Goal: Transaction & Acquisition: Purchase product/service

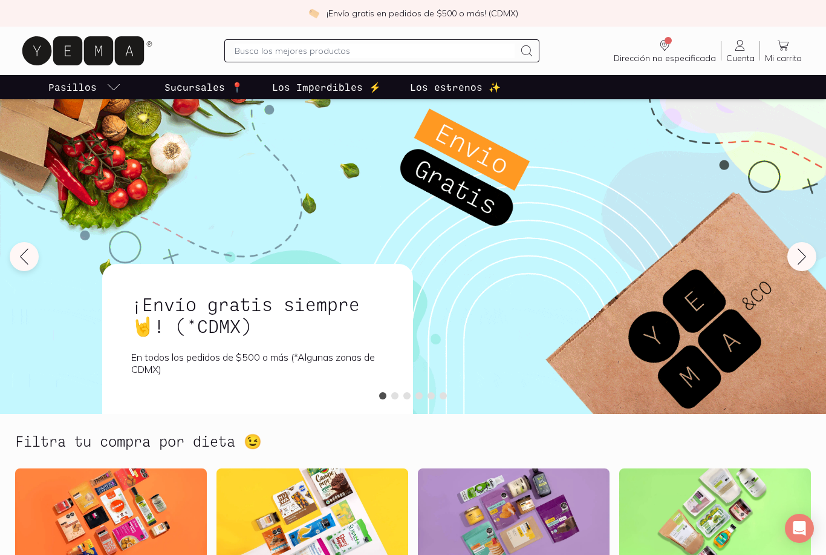
click at [681, 42] on link "Dirección no especificada Sin CP" at bounding box center [665, 50] width 112 height 25
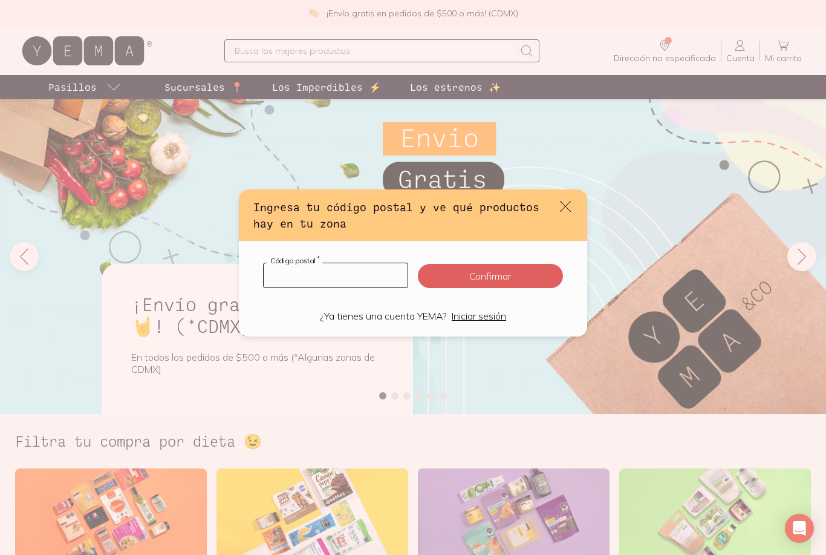
click at [371, 272] on input "default" at bounding box center [336, 275] width 144 height 24
type input "04330"
click at [522, 272] on button "Confirmar" at bounding box center [490, 276] width 145 height 24
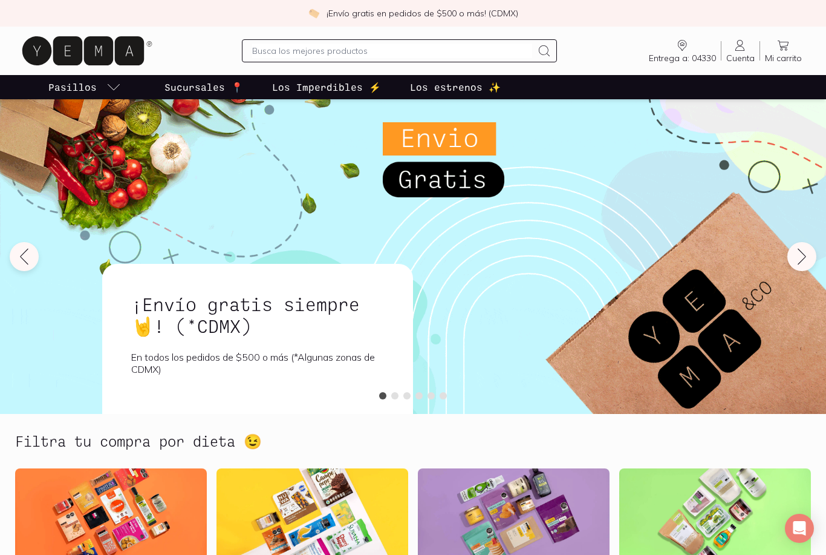
click at [457, 49] on input "text" at bounding box center [392, 51] width 280 height 15
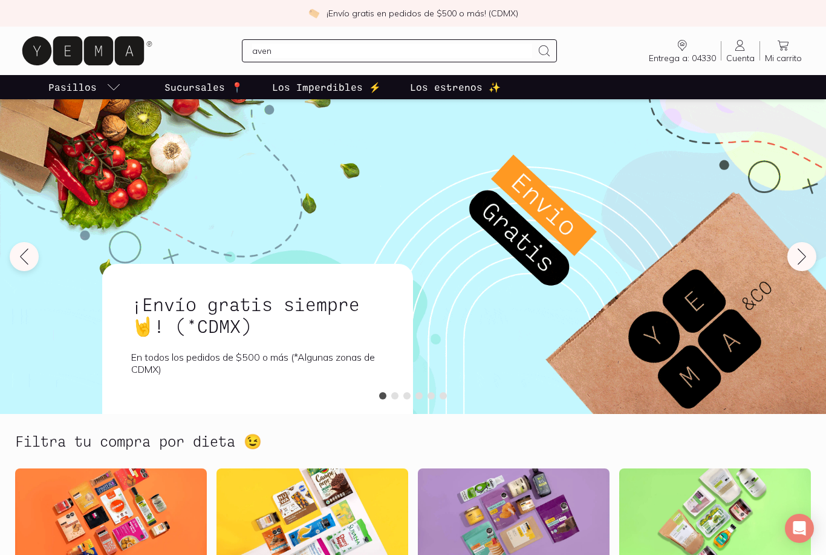
type input "avena"
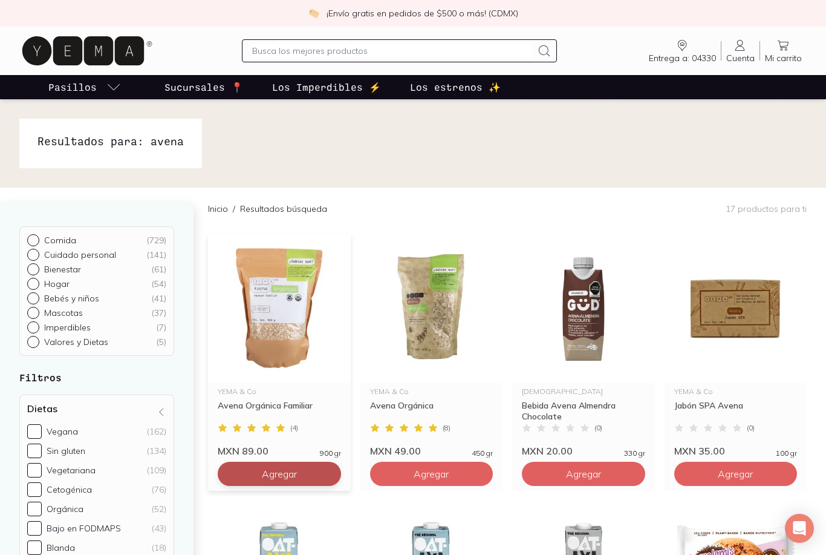
click at [322, 471] on button "Agregar" at bounding box center [279, 474] width 123 height 24
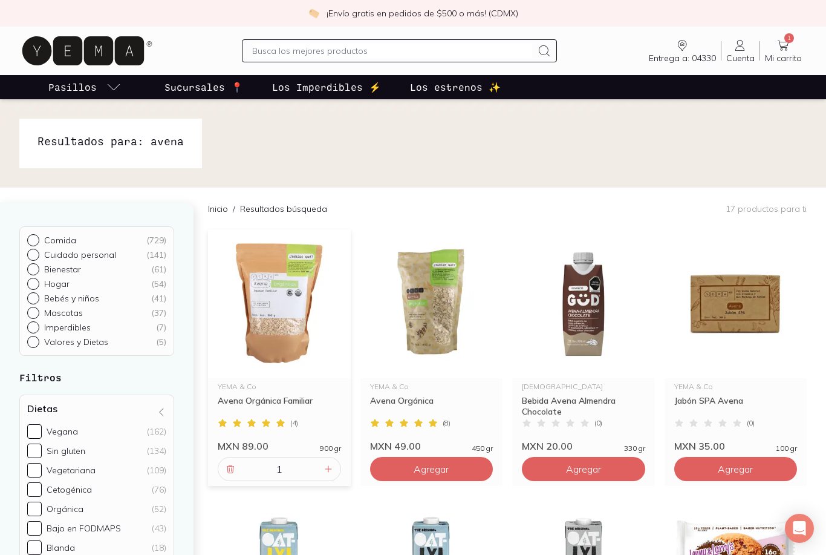
click at [271, 53] on input "text" at bounding box center [392, 51] width 280 height 15
type input "pan"
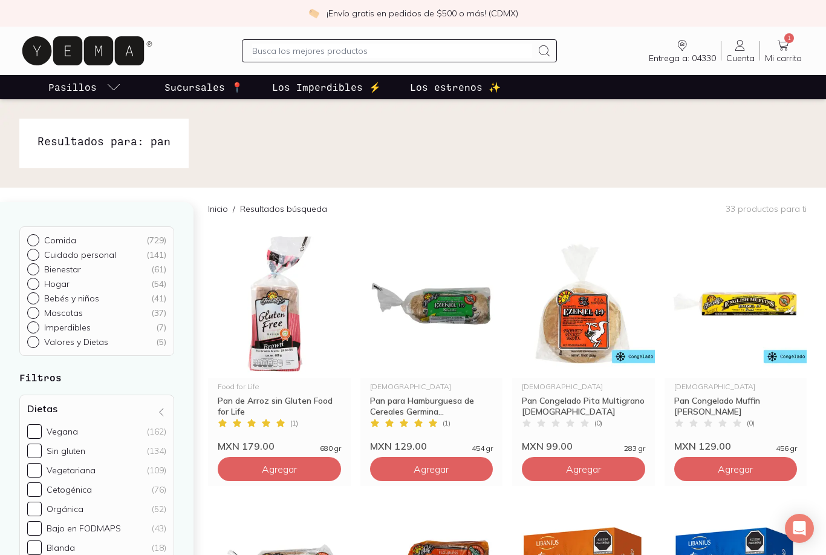
click at [484, 54] on input "text" at bounding box center [392, 51] width 280 height 15
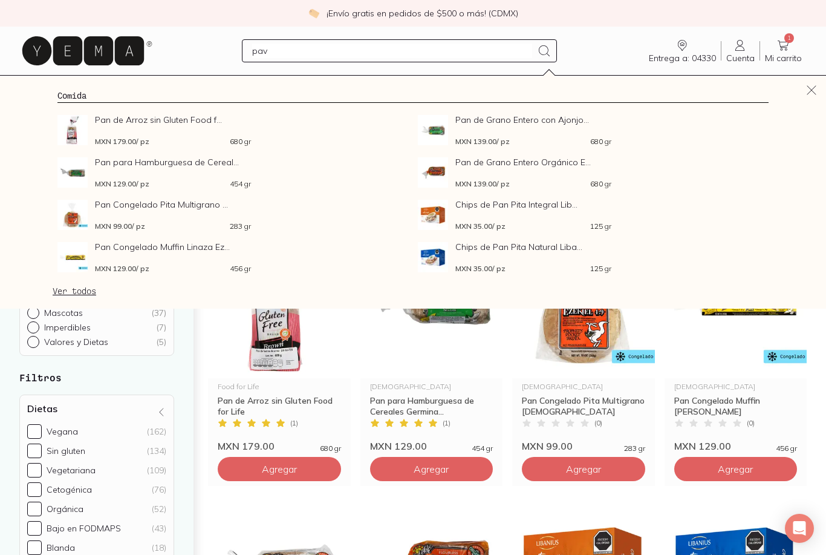
type input "pavo"
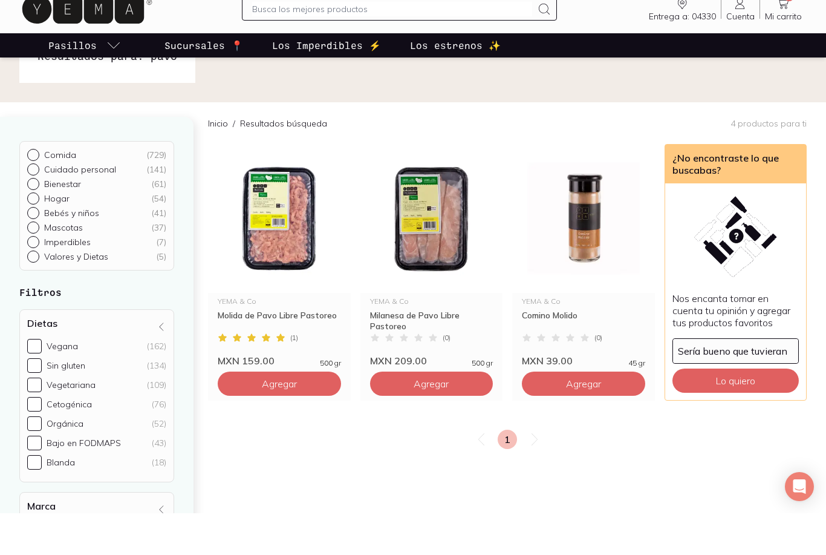
scroll to position [44, 0]
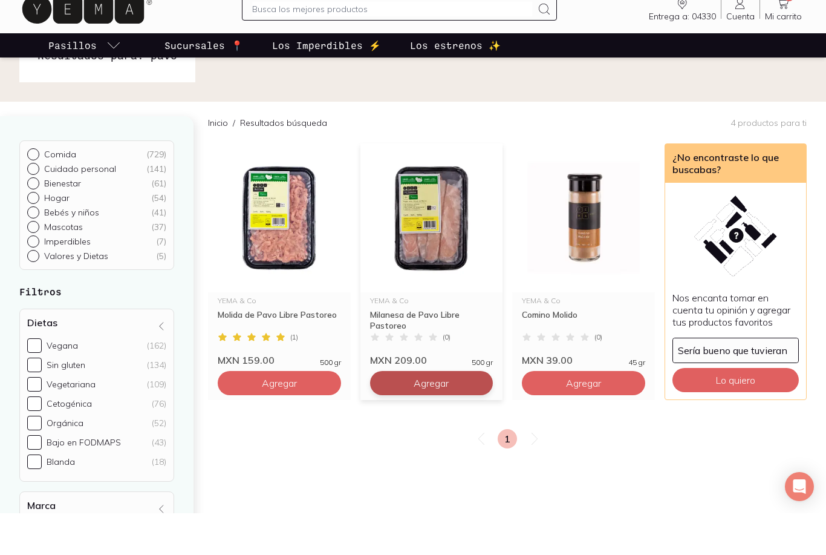
click at [464, 413] on button "Agregar" at bounding box center [431, 425] width 123 height 24
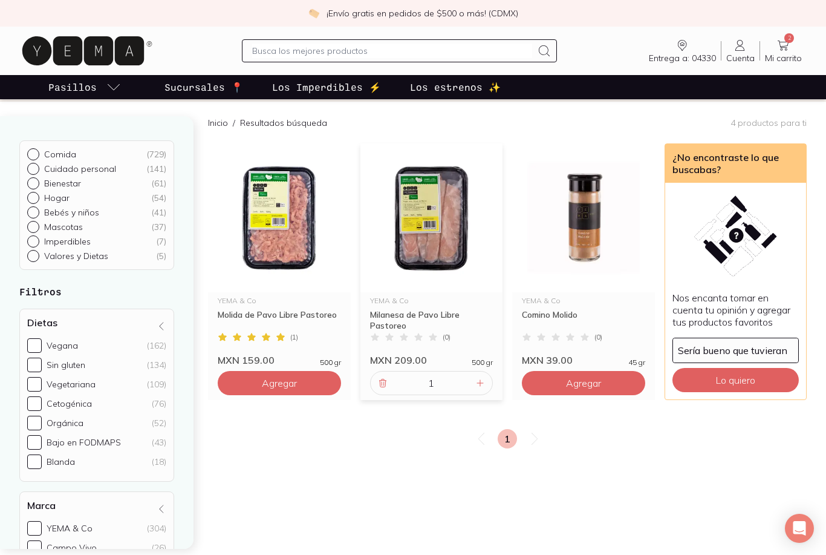
click at [283, 56] on input "text" at bounding box center [392, 51] width 280 height 15
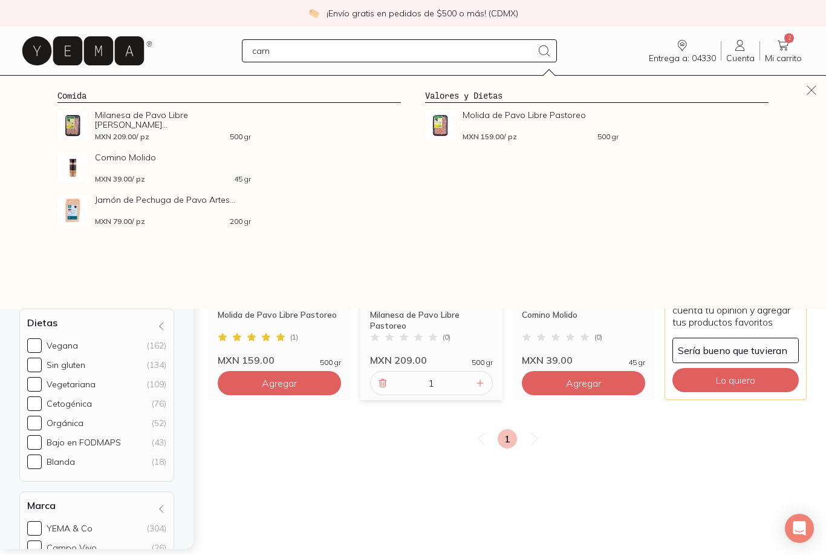
type input "carne"
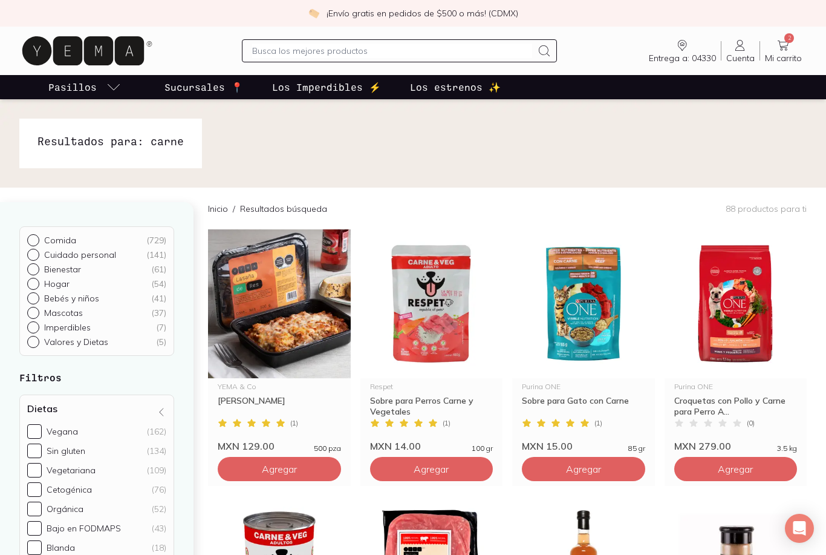
click at [497, 50] on input "text" at bounding box center [392, 51] width 280 height 15
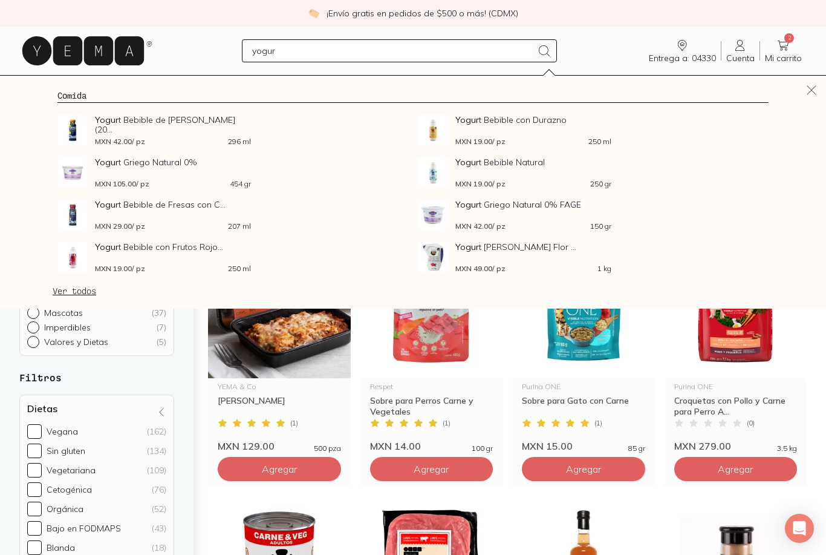
type input "yogurt"
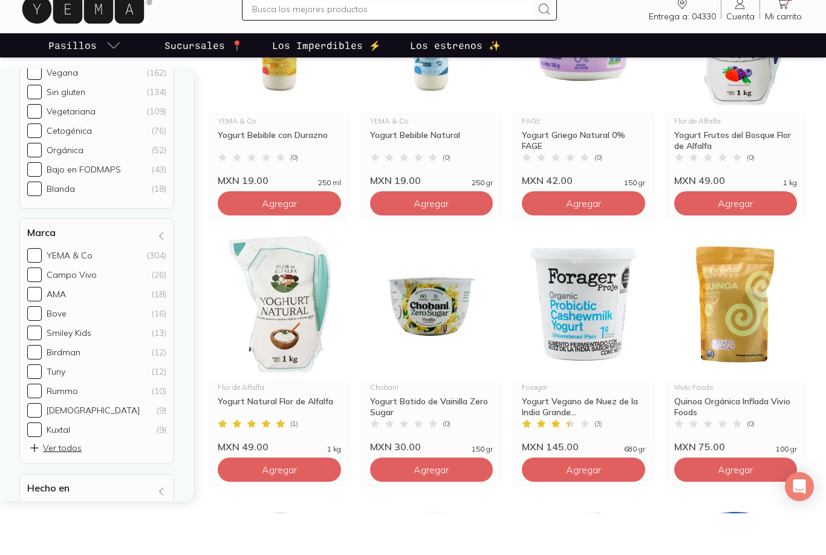
scroll to position [226, 0]
click at [56, 482] on span "Ver todos" at bounding box center [54, 488] width 53 height 12
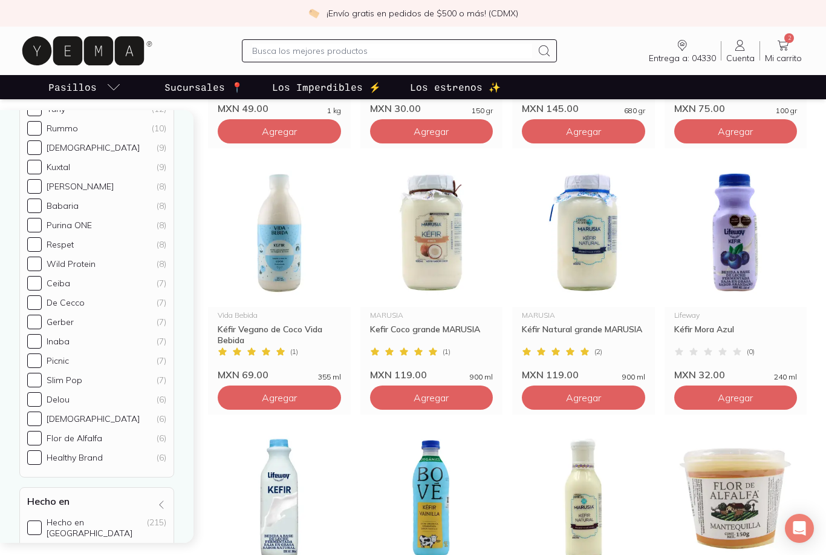
scroll to position [881, 0]
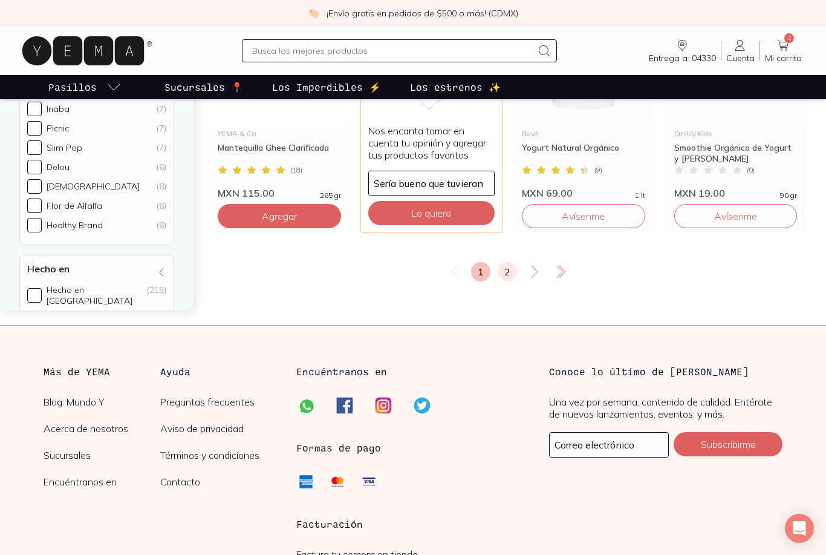
click at [509, 279] on link "2" at bounding box center [507, 271] width 19 height 19
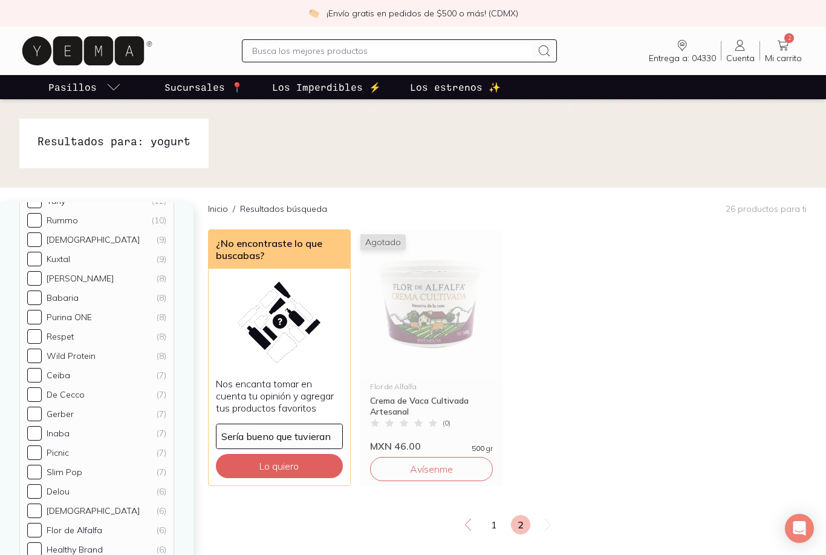
click at [489, 57] on input "text" at bounding box center [392, 51] width 280 height 15
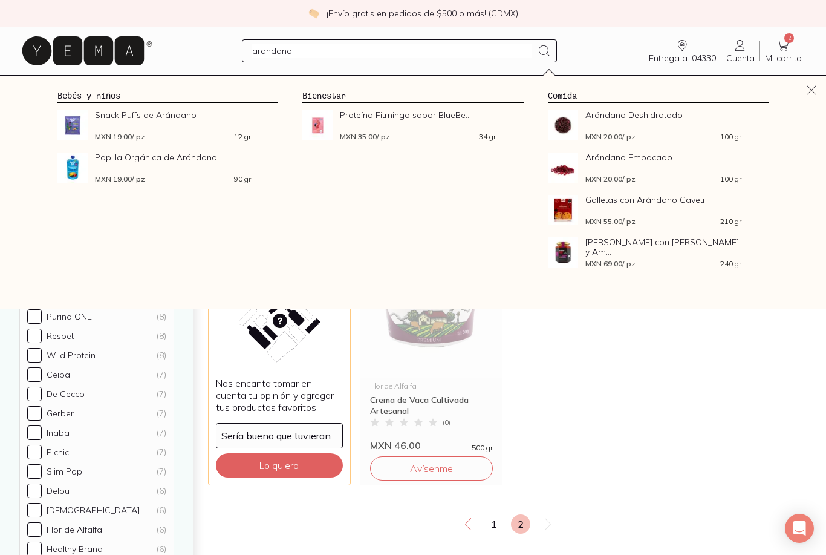
type input "arandanos"
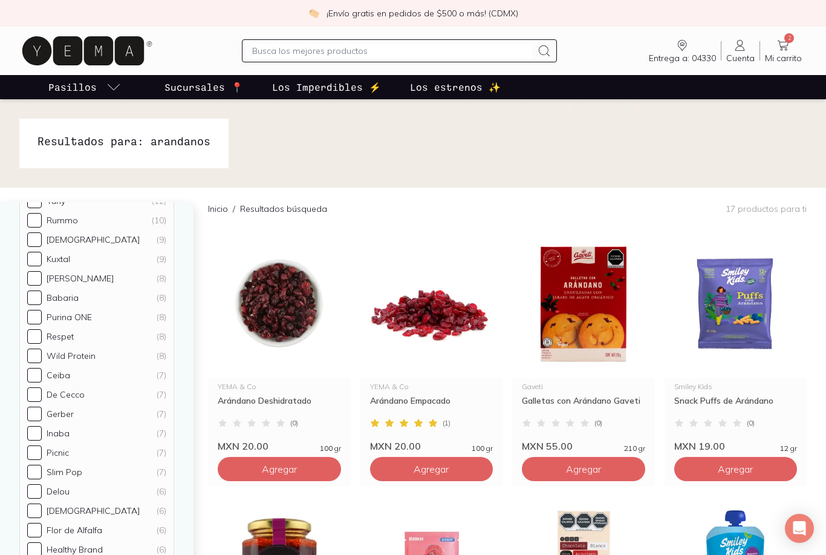
click at [286, 52] on input "text" at bounding box center [392, 51] width 280 height 15
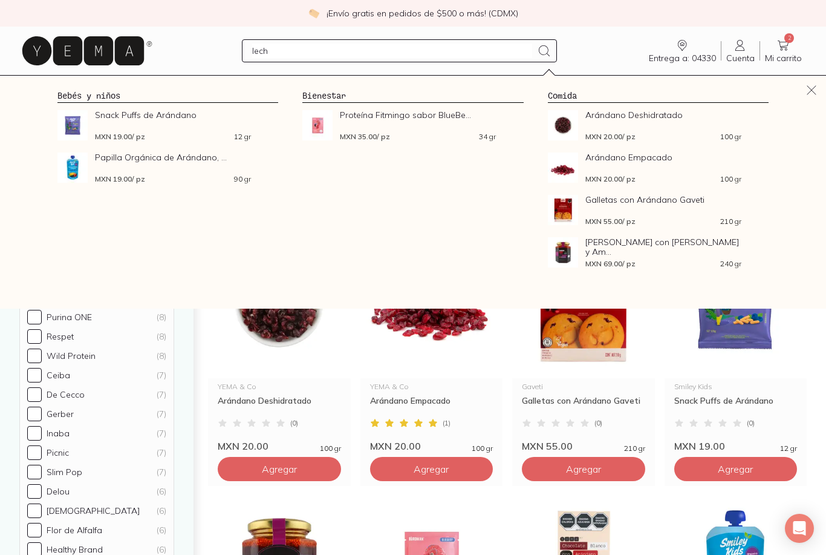
type input "leche"
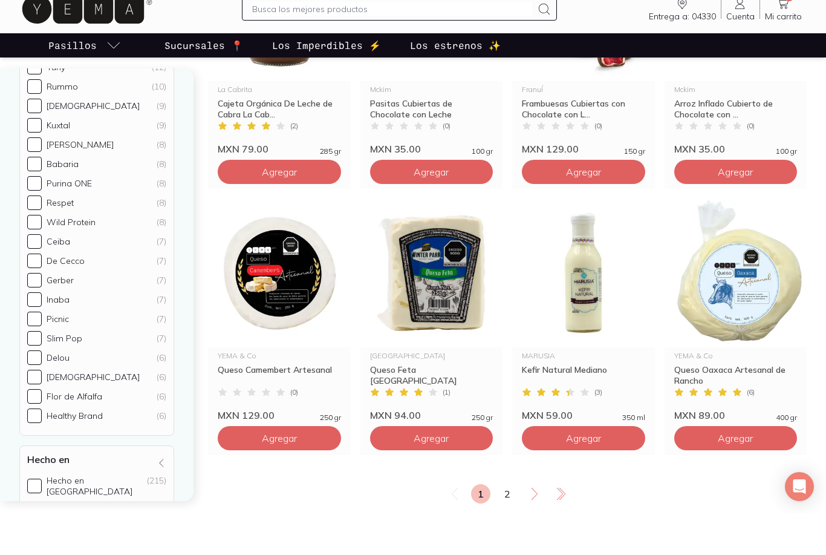
scroll to position [1321, 0]
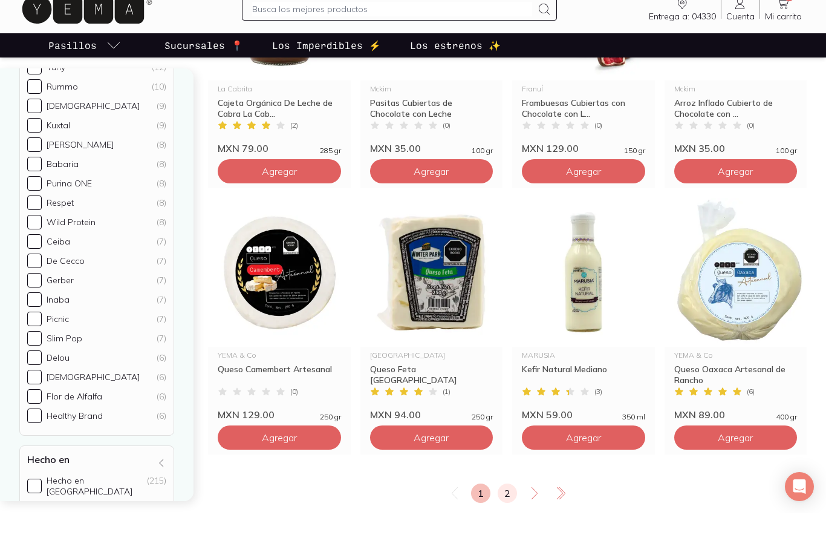
click at [503, 525] on link "2" at bounding box center [507, 534] width 19 height 19
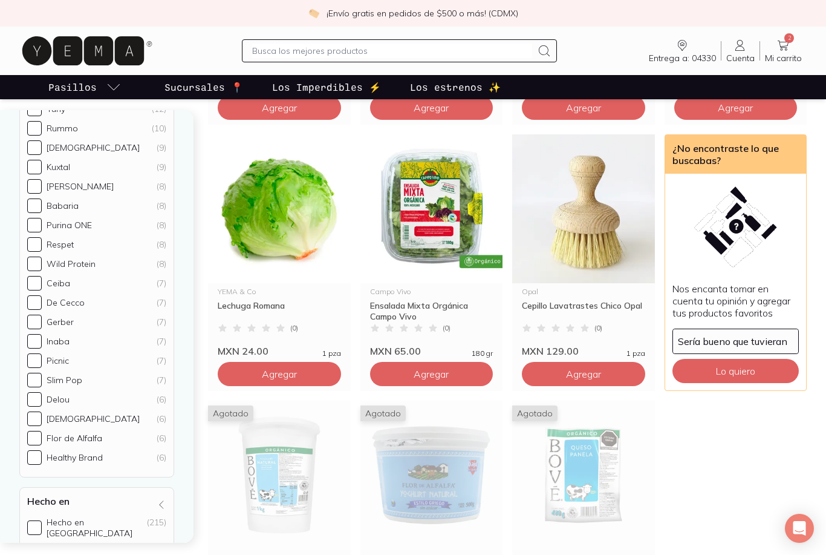
scroll to position [864, 0]
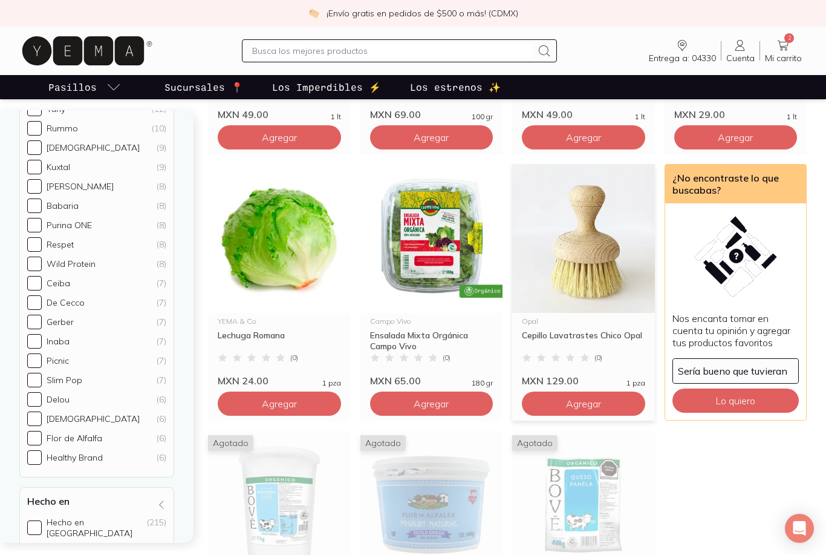
click at [546, 335] on div "Cepillo Lavatrastes Chico Opal" at bounding box center [583, 341] width 123 height 22
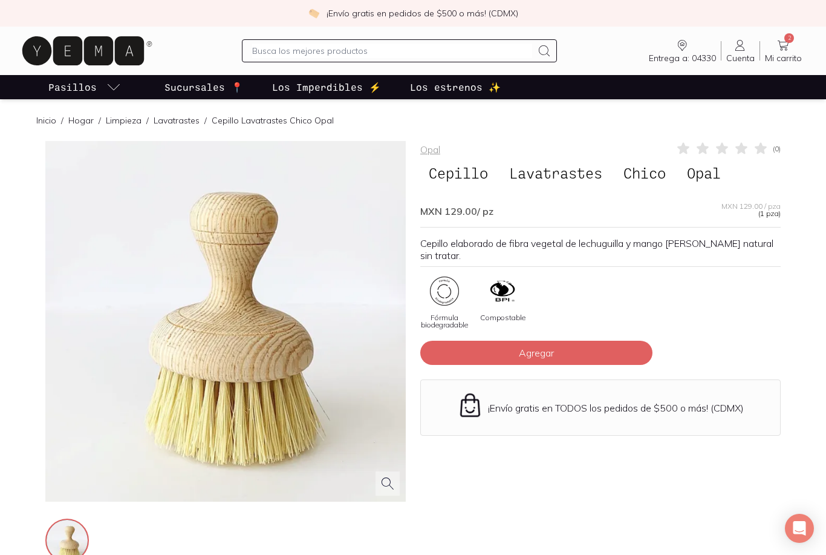
click at [172, 117] on link "Lavatrastes" at bounding box center [177, 120] width 46 height 11
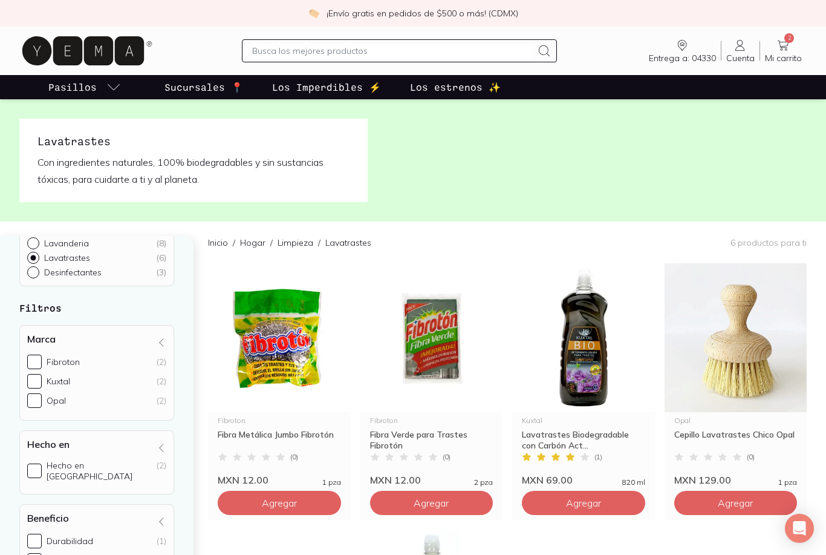
click at [275, 56] on input "text" at bounding box center [392, 51] width 280 height 15
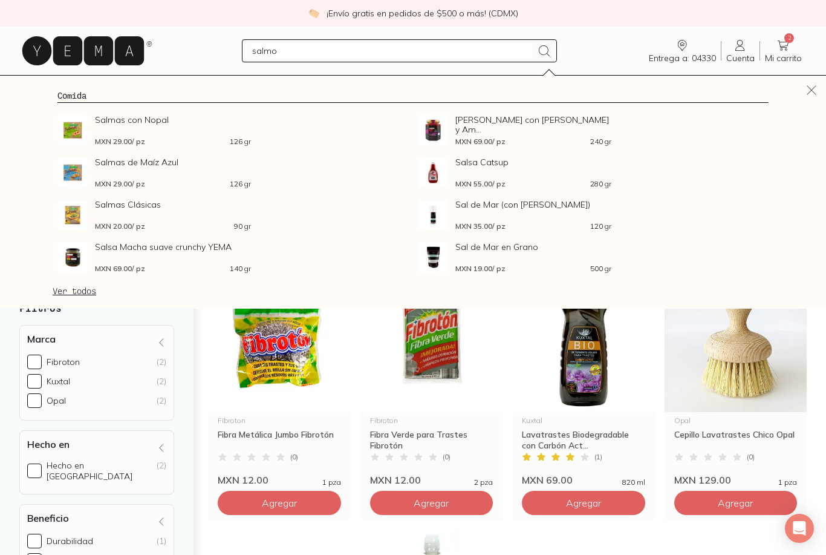
type input "salmon"
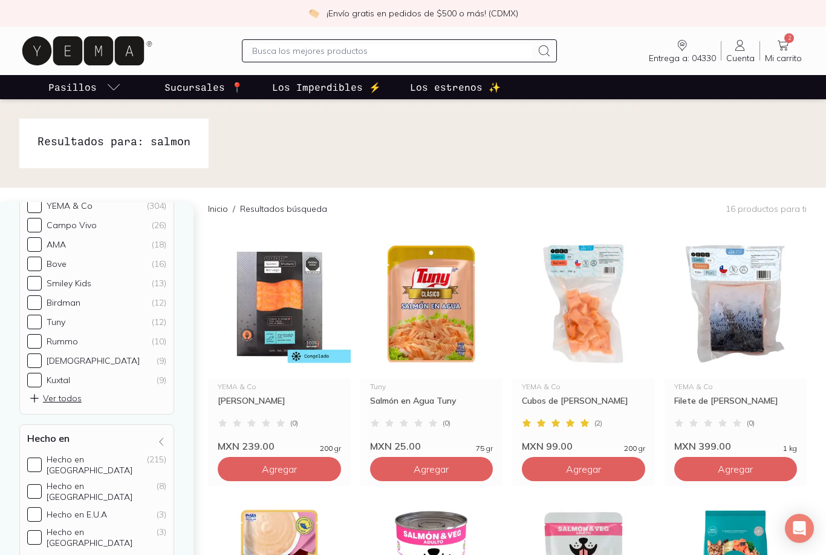
click at [278, 57] on input "text" at bounding box center [392, 51] width 280 height 15
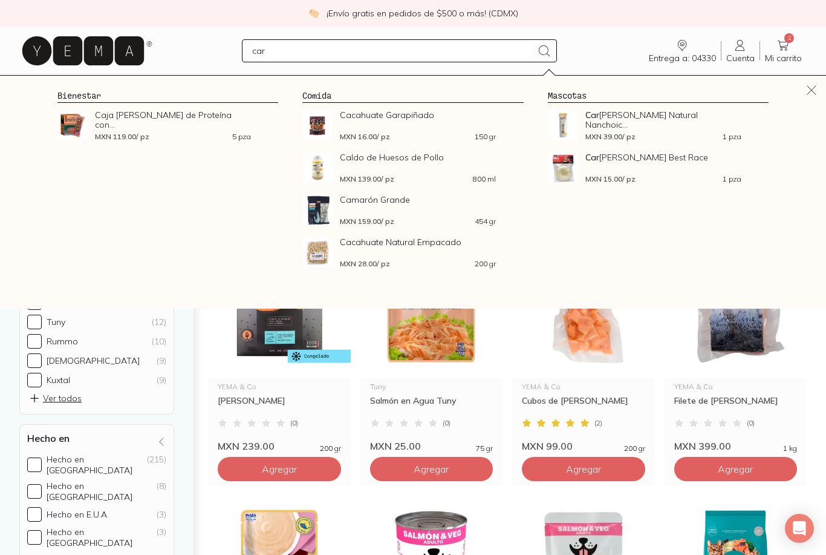
type input "[PERSON_NAME]"
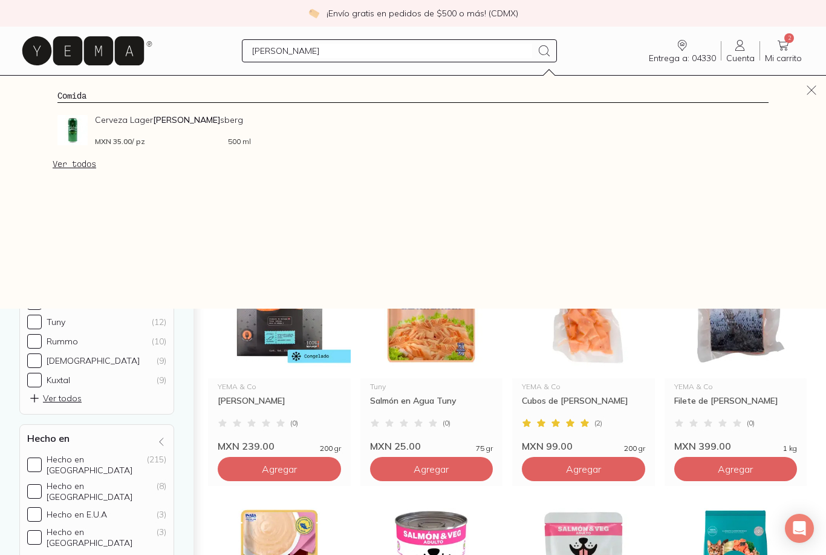
click at [66, 131] on img at bounding box center [72, 130] width 30 height 30
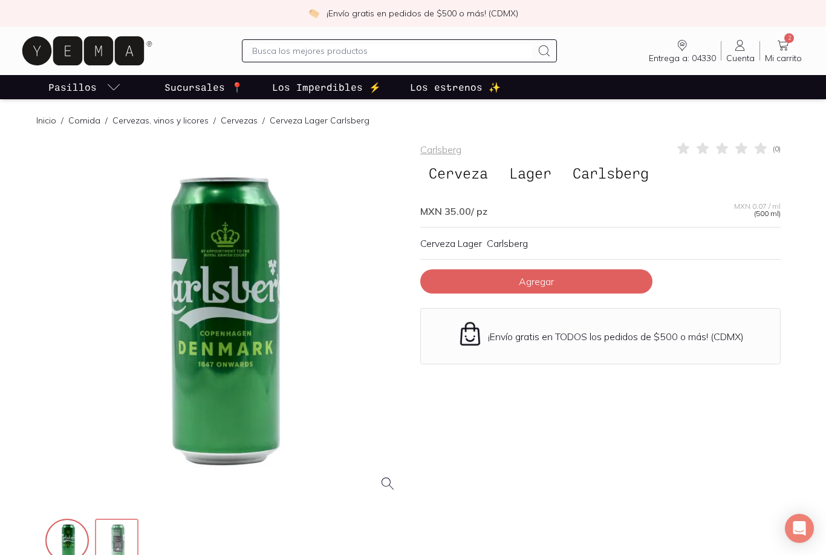
click at [107, 531] on img at bounding box center [118, 542] width 44 height 44
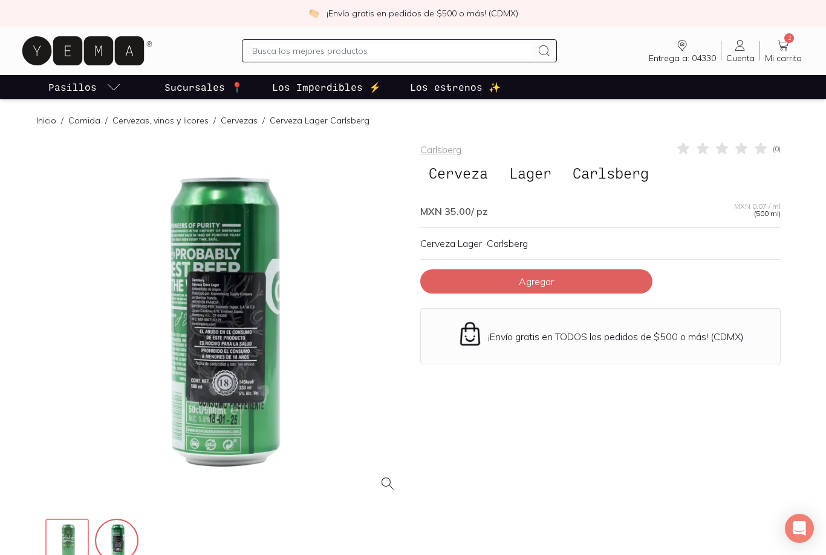
click at [65, 529] on img at bounding box center [69, 542] width 44 height 44
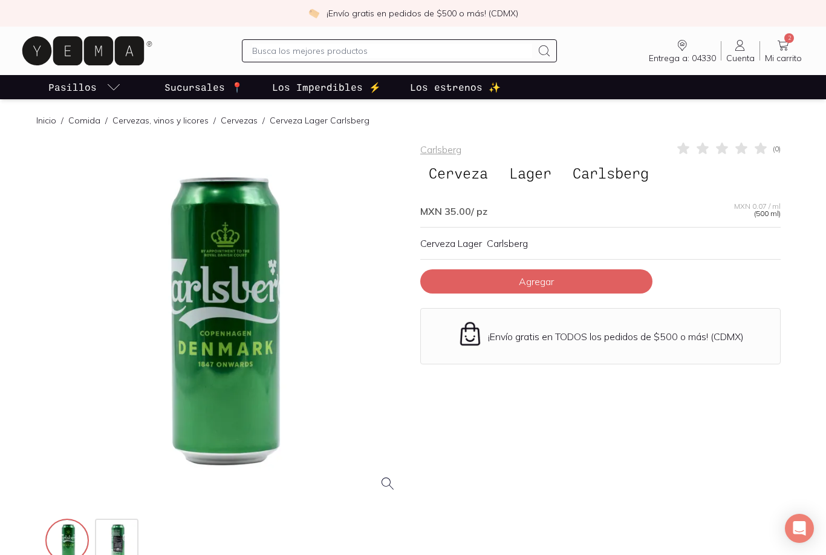
click at [229, 123] on link "Cervezas" at bounding box center [239, 120] width 37 height 11
click at [295, 119] on p "Cerveza Lager Carlsberg" at bounding box center [320, 120] width 100 height 12
click at [298, 123] on p "Cerveza Lager Carlsberg" at bounding box center [320, 120] width 100 height 12
click at [232, 118] on link "Cervezas" at bounding box center [239, 120] width 37 height 11
click at [132, 122] on link "Cervezas, vinos y licores" at bounding box center [161, 120] width 96 height 11
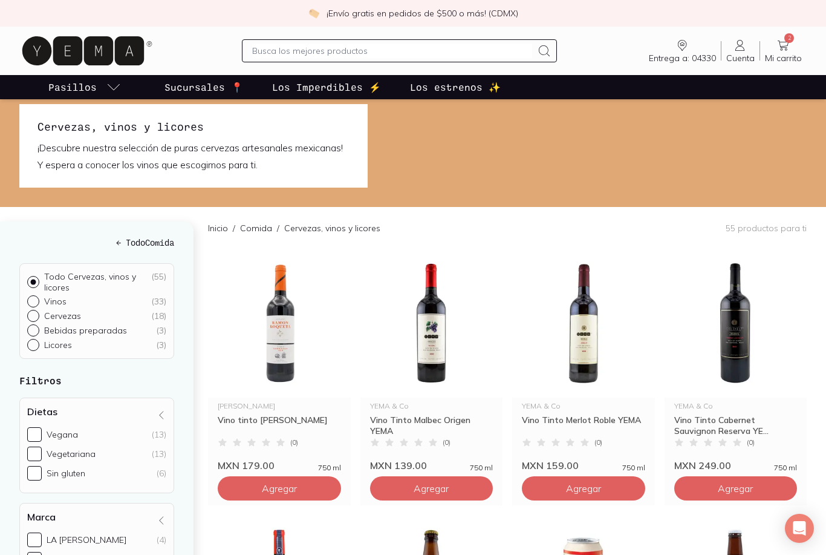
scroll to position [19, 0]
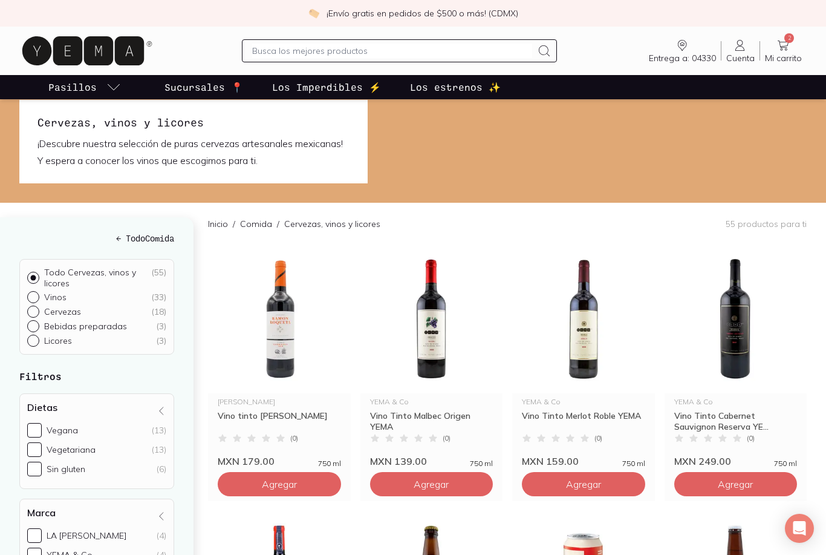
click at [33, 307] on input "Cervezas ( 18 )" at bounding box center [32, 311] width 10 height 10
radio input "true"
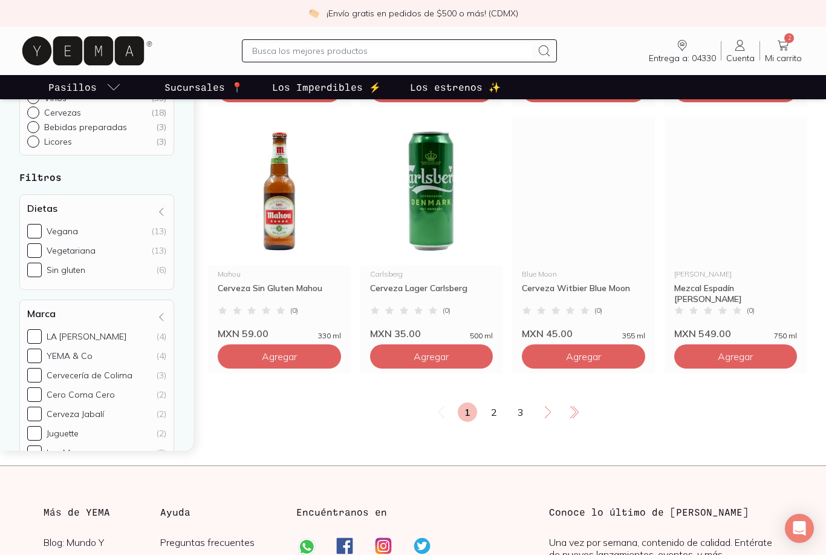
scroll to position [1499, 0]
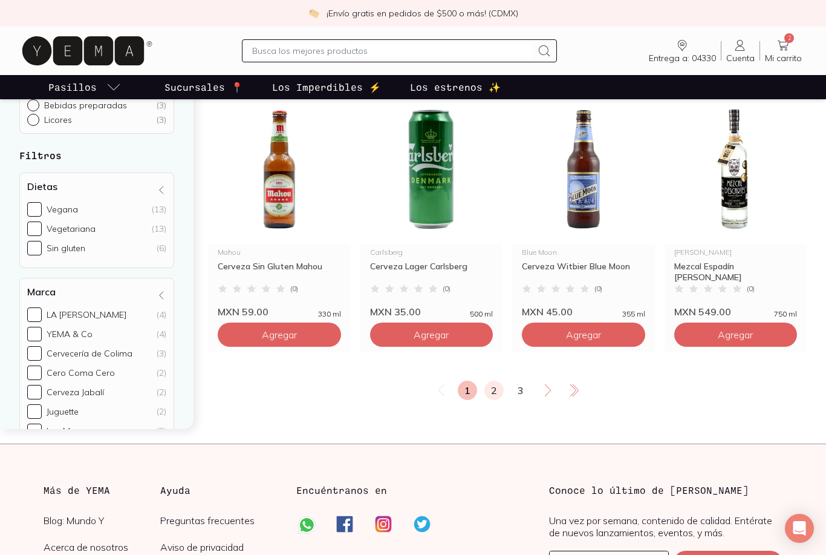
click at [489, 390] on link "2" at bounding box center [494, 390] width 19 height 19
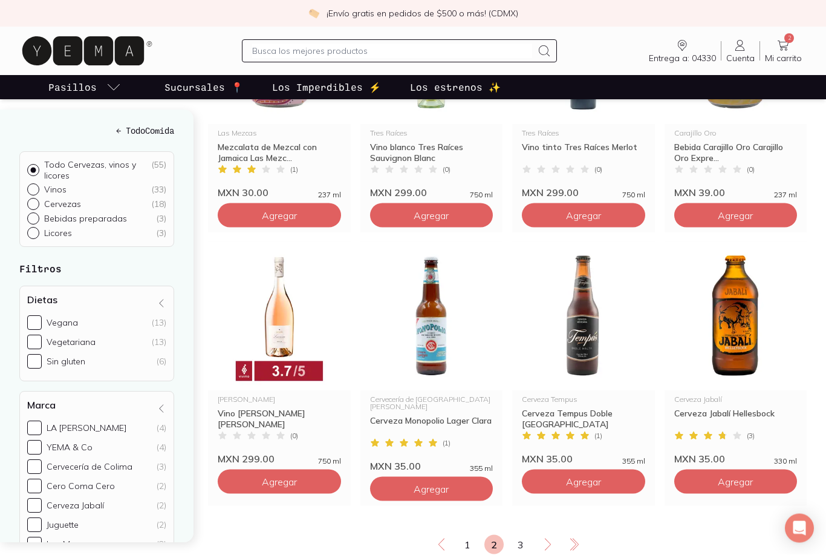
scroll to position [1375, 0]
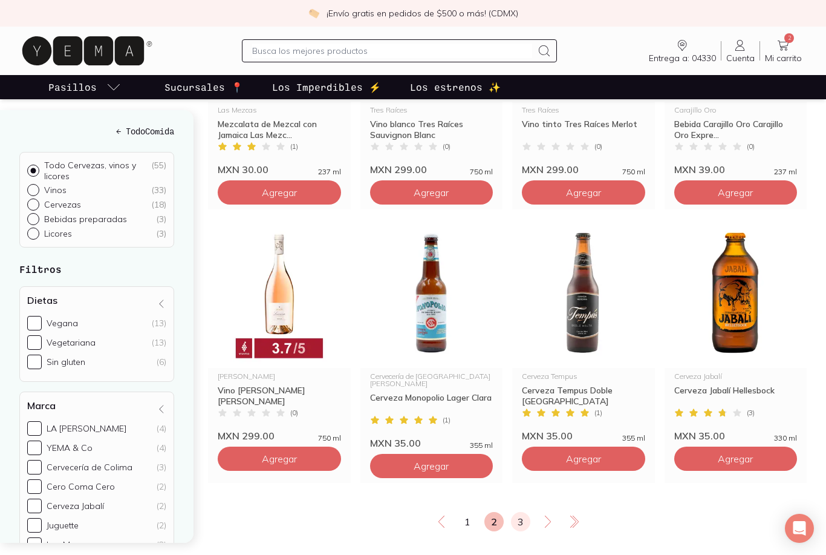
click at [516, 517] on link "3" at bounding box center [520, 521] width 19 height 19
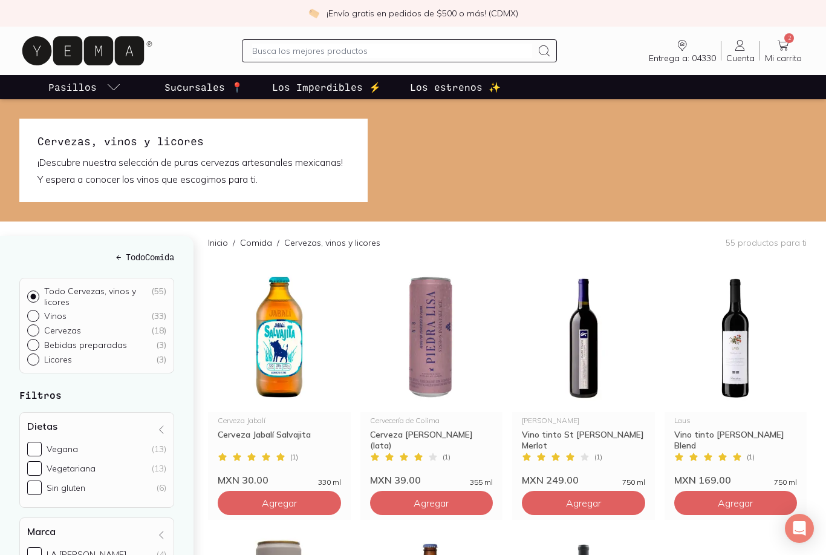
click at [269, 49] on input "text" at bounding box center [392, 51] width 280 height 15
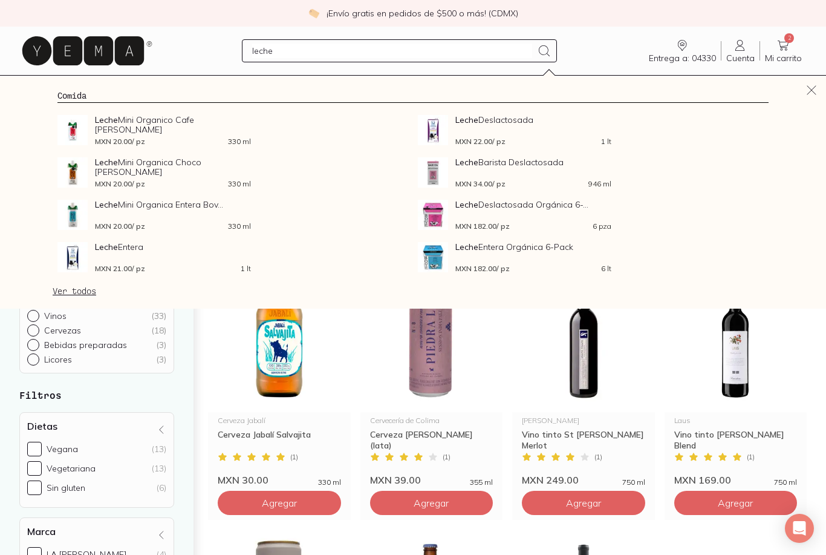
type input "leche"
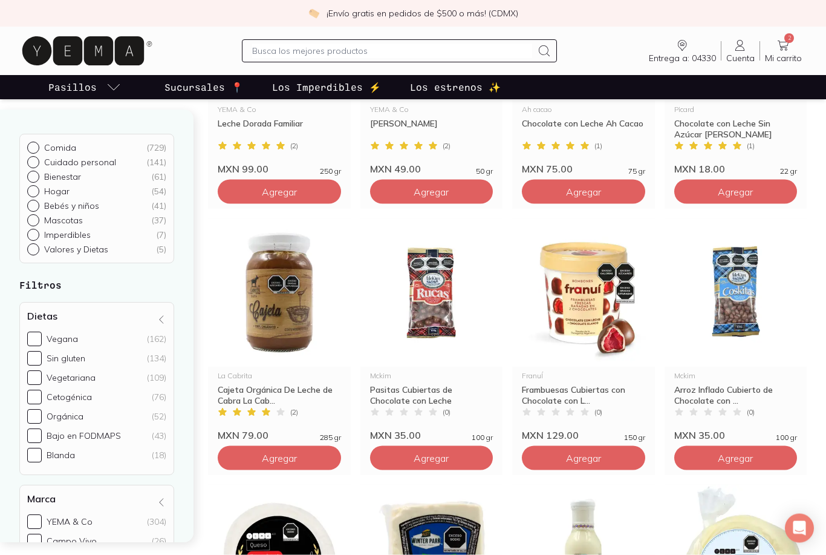
scroll to position [1076, 0]
click at [237, 388] on div "Cajeta Orgánica De Leche de Cabra La Cab..." at bounding box center [279, 395] width 123 height 22
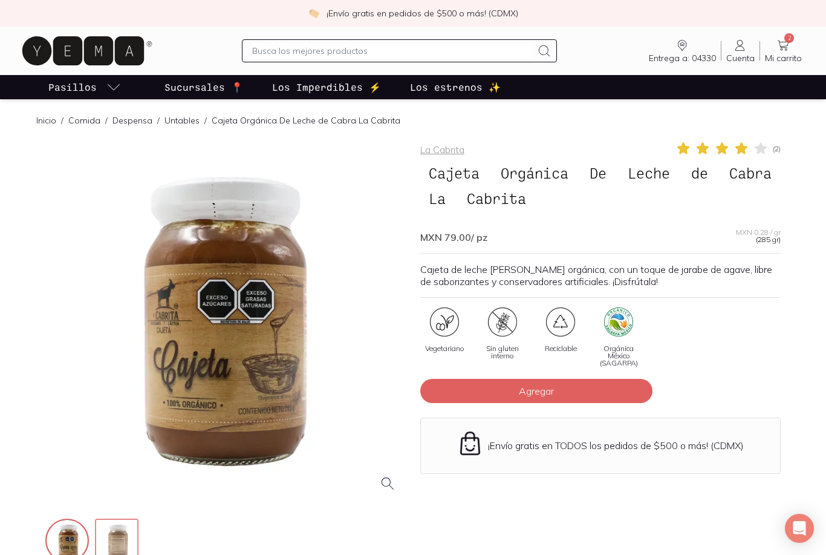
click at [123, 540] on img at bounding box center [118, 542] width 44 height 44
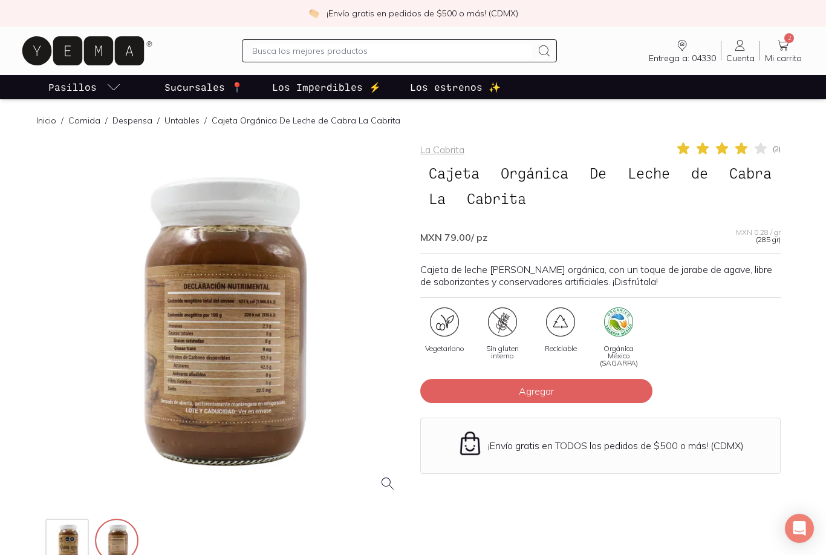
click at [137, 352] on div at bounding box center [225, 321] width 361 height 361
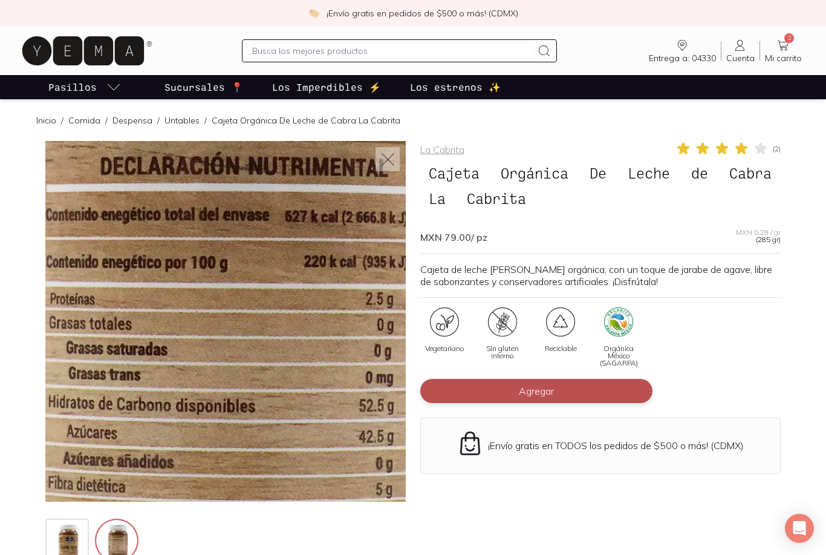
click at [620, 396] on button "Agregar" at bounding box center [536, 391] width 232 height 24
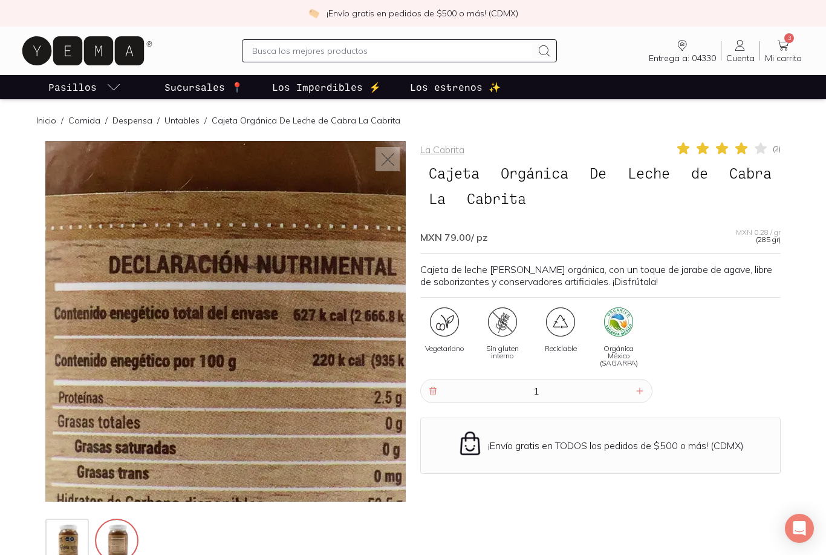
click at [262, 49] on input "text" at bounding box center [392, 51] width 280 height 15
type input "pan"
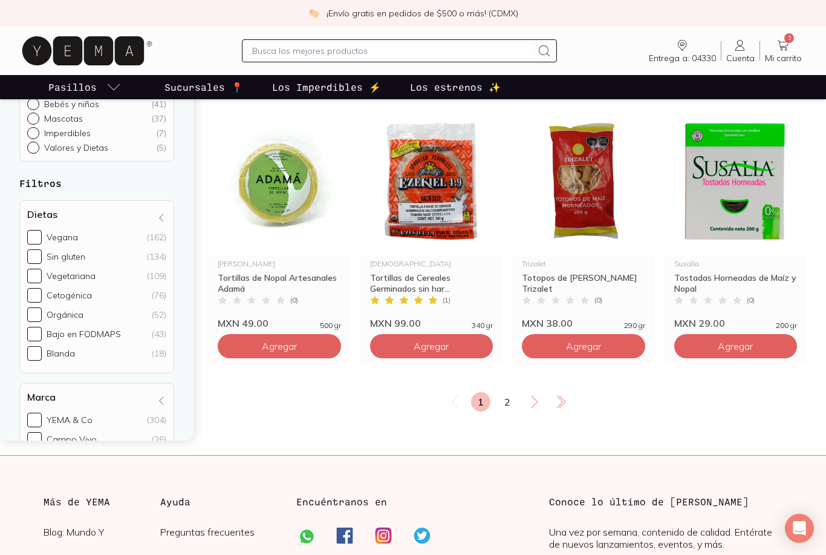
scroll to position [1549, 0]
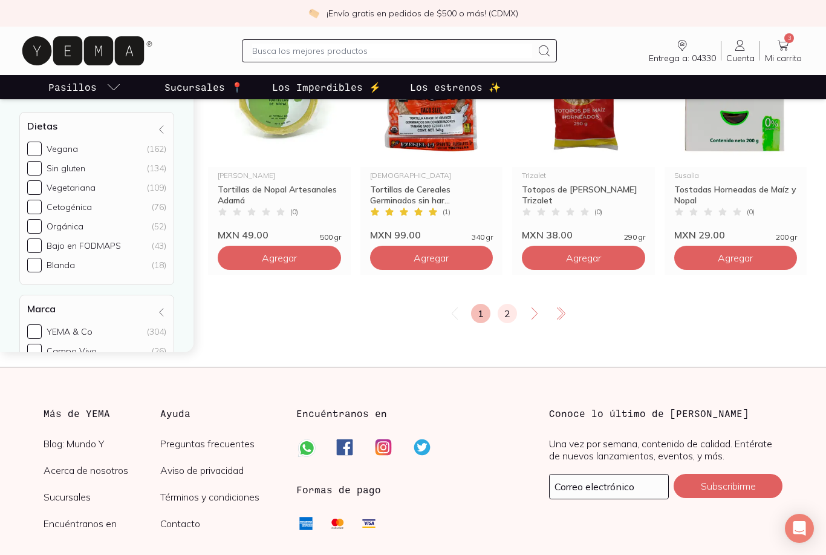
click at [506, 310] on link "2" at bounding box center [507, 313] width 19 height 19
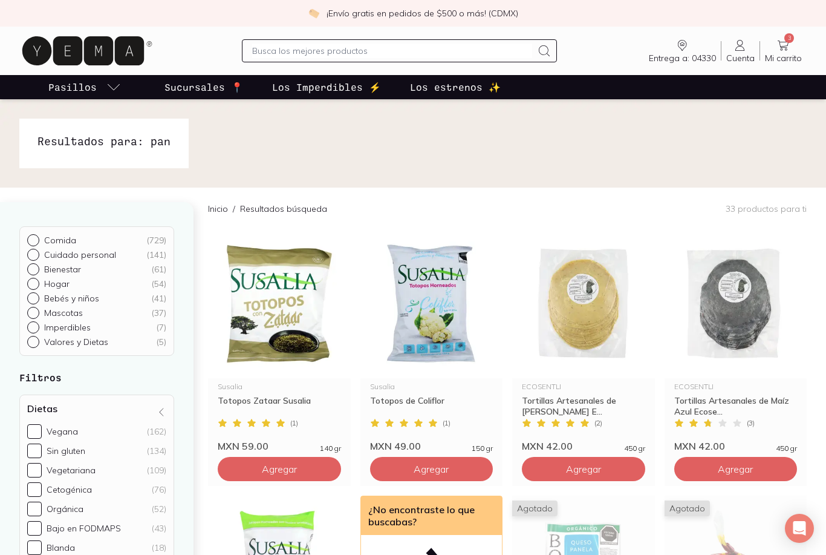
click at [286, 54] on input "text" at bounding box center [392, 51] width 280 height 15
type input "pavo"
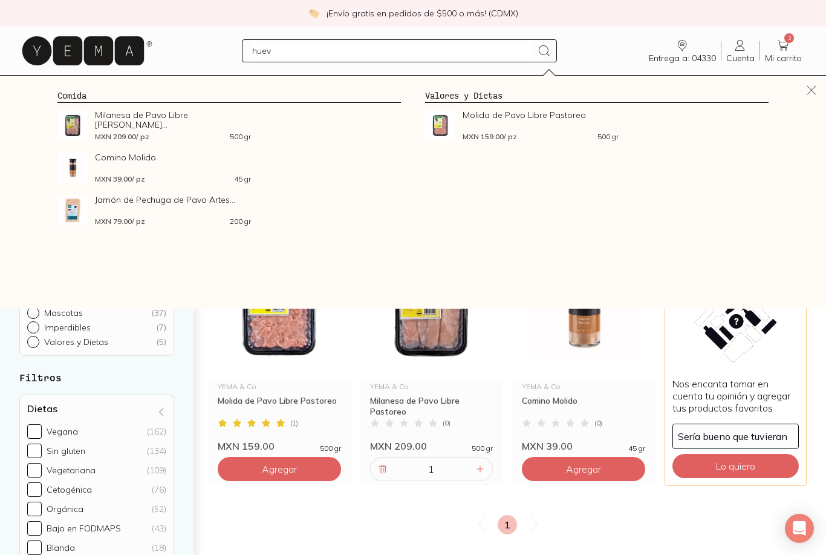
type input "huevo"
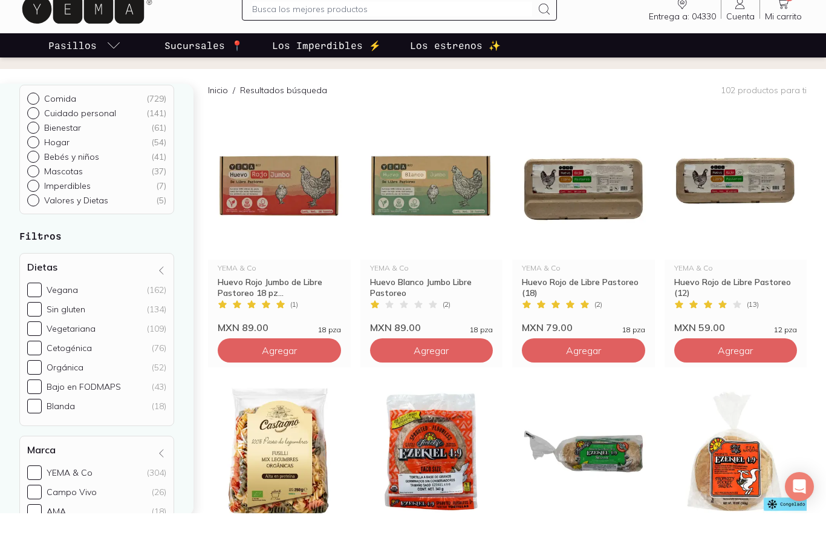
scroll to position [27, 0]
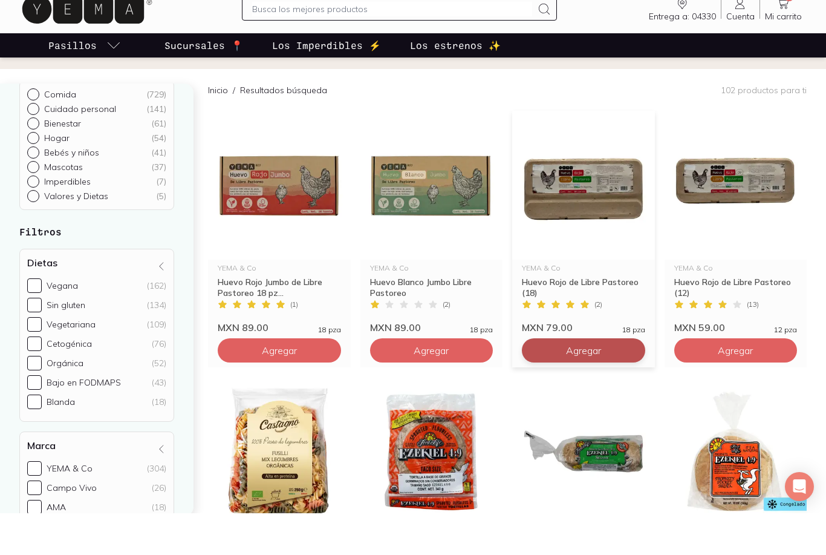
click at [581, 386] on span "Agregar" at bounding box center [583, 392] width 35 height 12
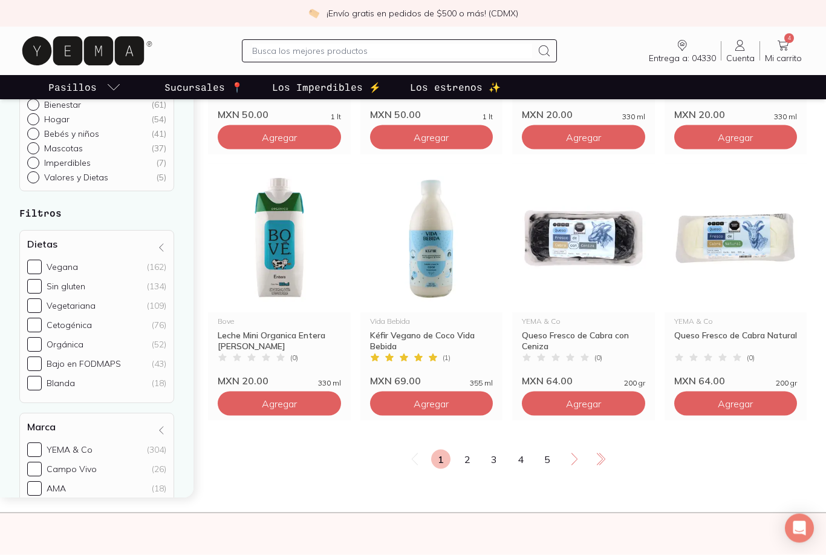
scroll to position [1397, 0]
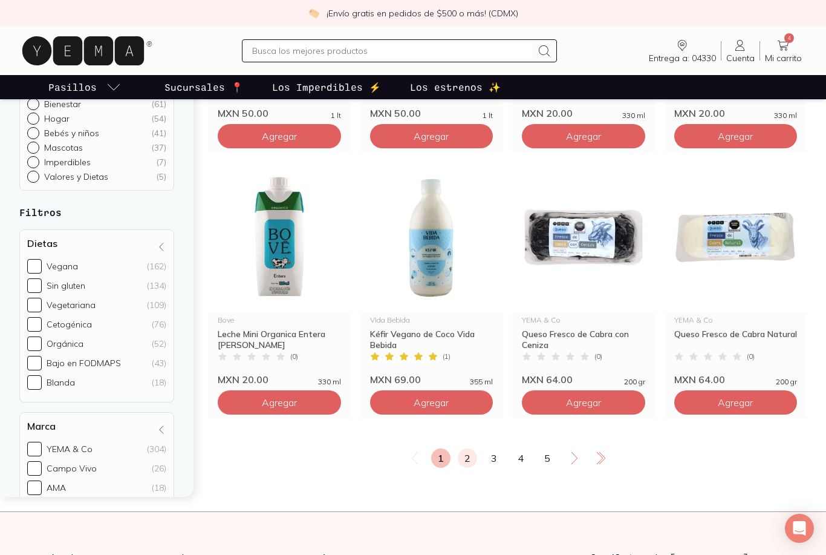
click at [469, 461] on link "2" at bounding box center [467, 457] width 19 height 19
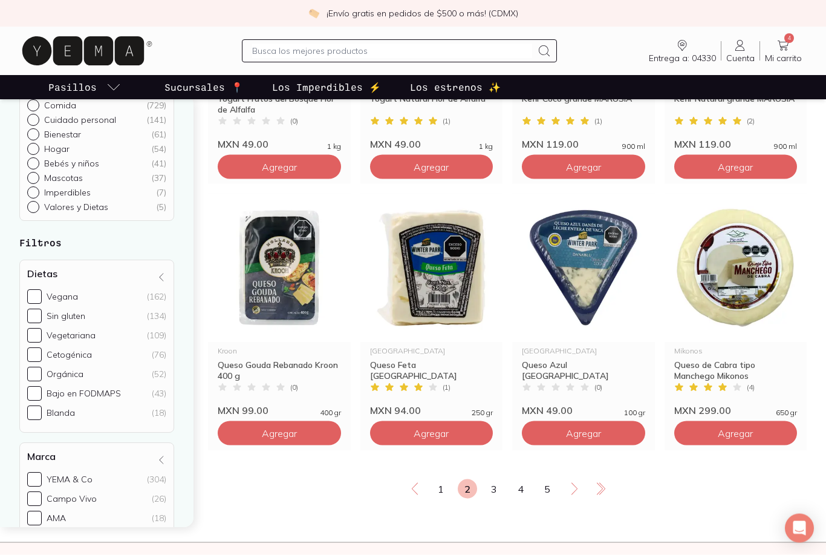
scroll to position [1370, 0]
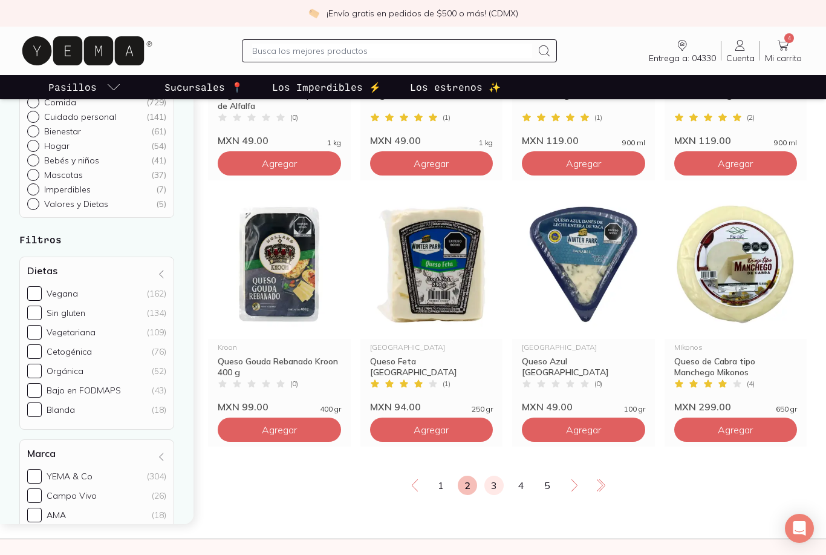
click at [494, 488] on link "3" at bounding box center [494, 485] width 19 height 19
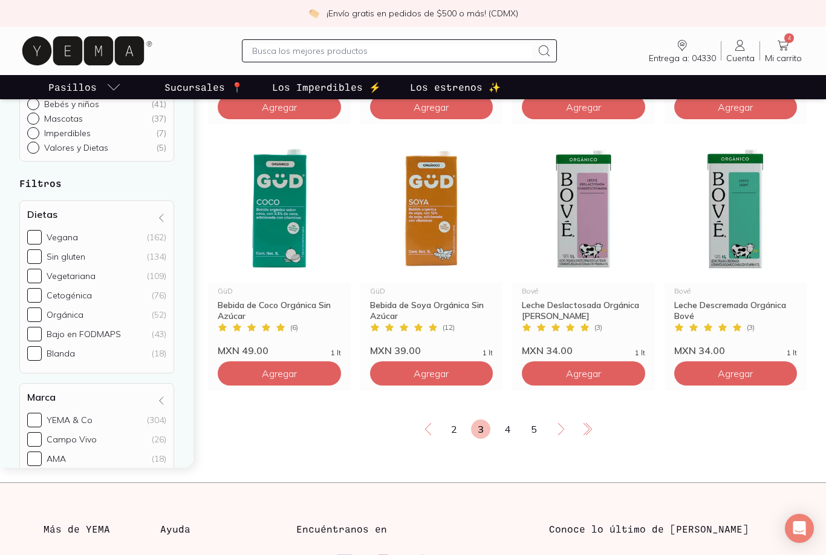
scroll to position [1424, 0]
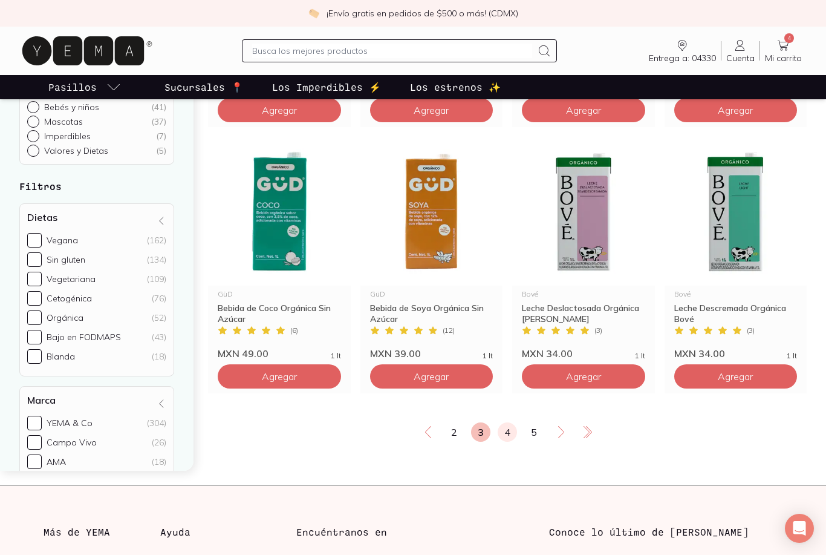
click at [509, 437] on link "4" at bounding box center [507, 431] width 19 height 19
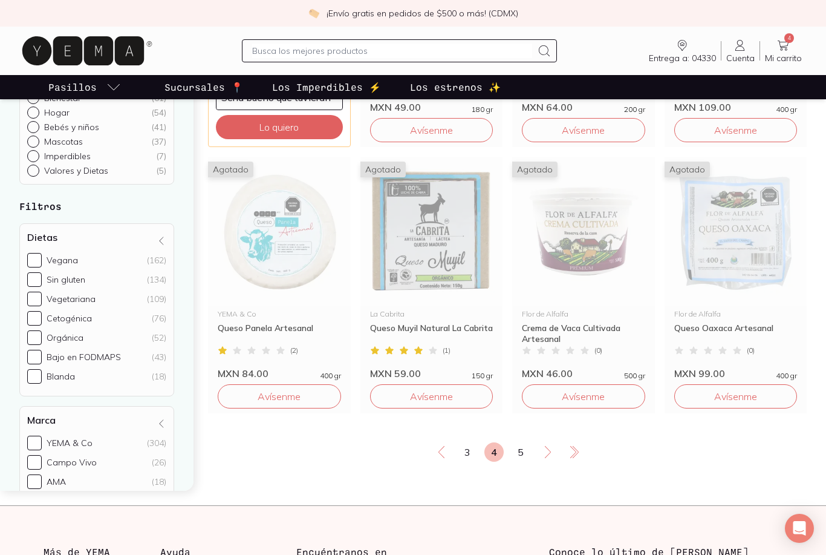
scroll to position [1401, 0]
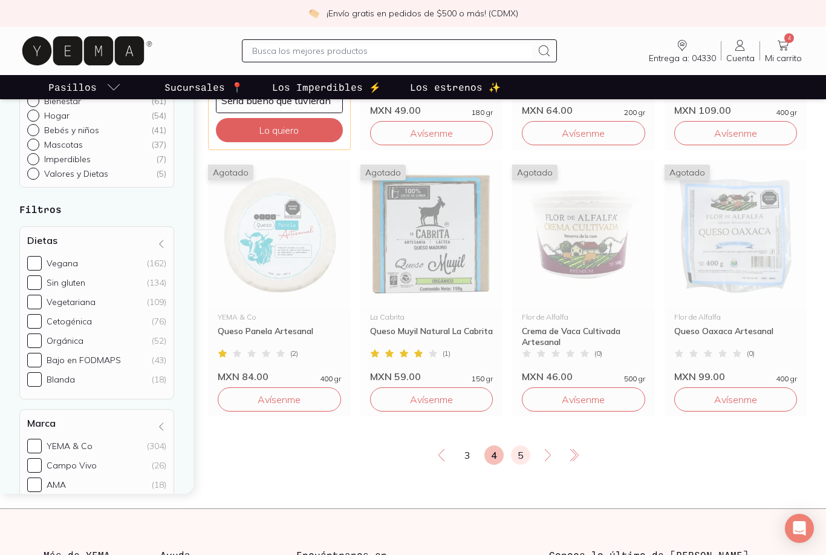
click at [526, 452] on link "5" at bounding box center [520, 454] width 19 height 19
